Goal: Transaction & Acquisition: Purchase product/service

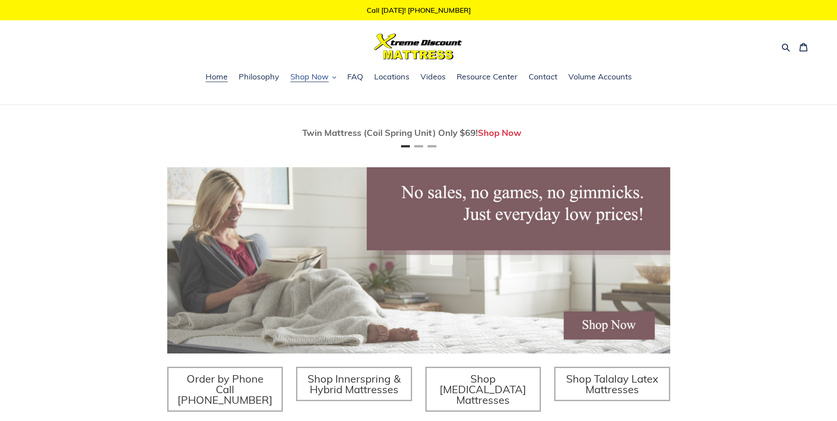
click at [316, 75] on span "Shop Now" at bounding box center [309, 77] width 38 height 11
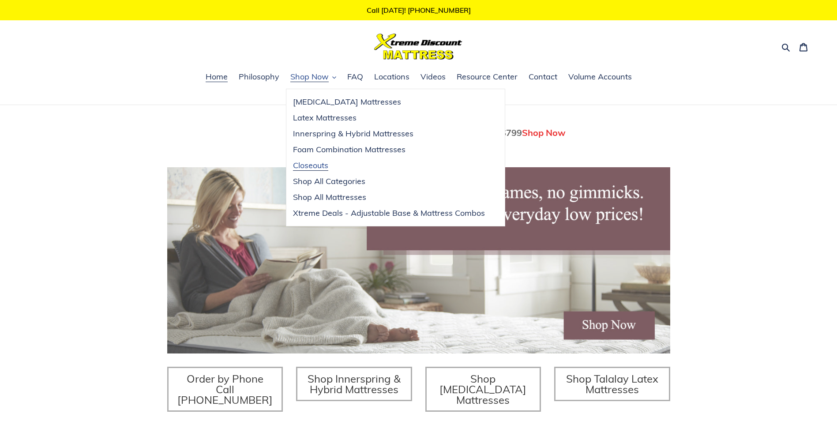
scroll to position [0, 503]
click at [325, 164] on span "Closeouts" at bounding box center [310, 165] width 35 height 11
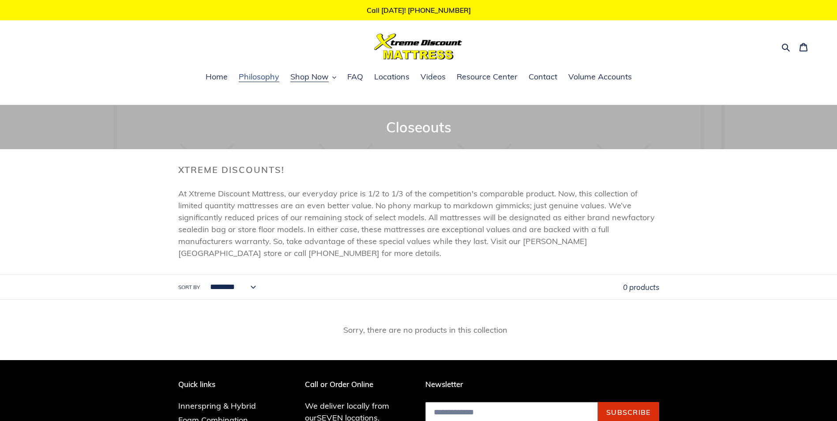
click at [267, 76] on span "Philosophy" at bounding box center [259, 77] width 41 height 11
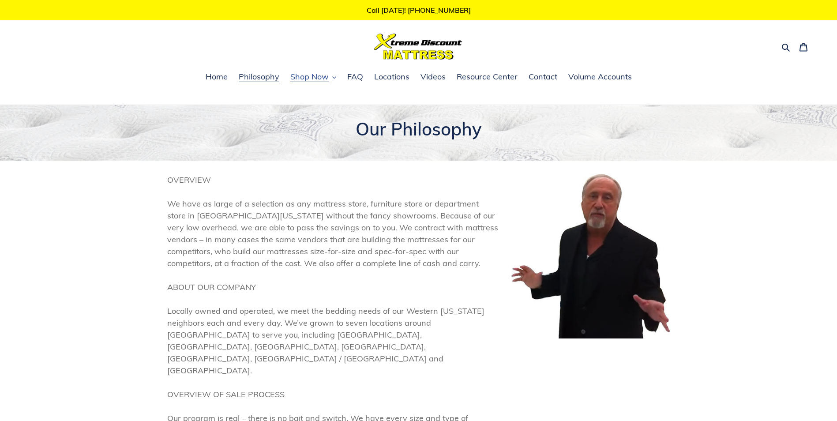
click at [307, 72] on span "Shop Now" at bounding box center [309, 77] width 38 height 11
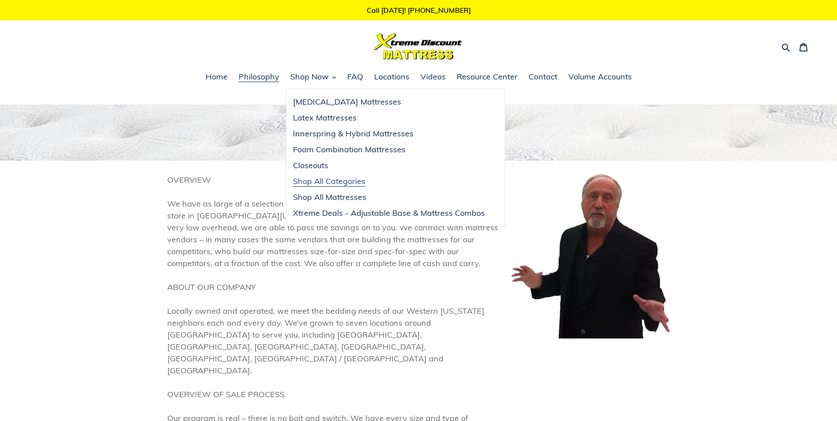
click at [311, 180] on span "Shop All Categories" at bounding box center [329, 181] width 72 height 11
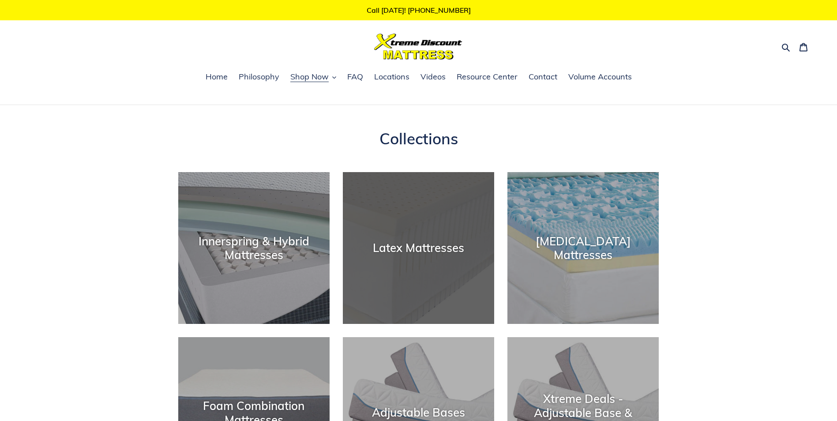
click at [459, 324] on div "Latex Mattresses" at bounding box center [418, 324] width 151 height 0
